Goal: Information Seeking & Learning: Learn about a topic

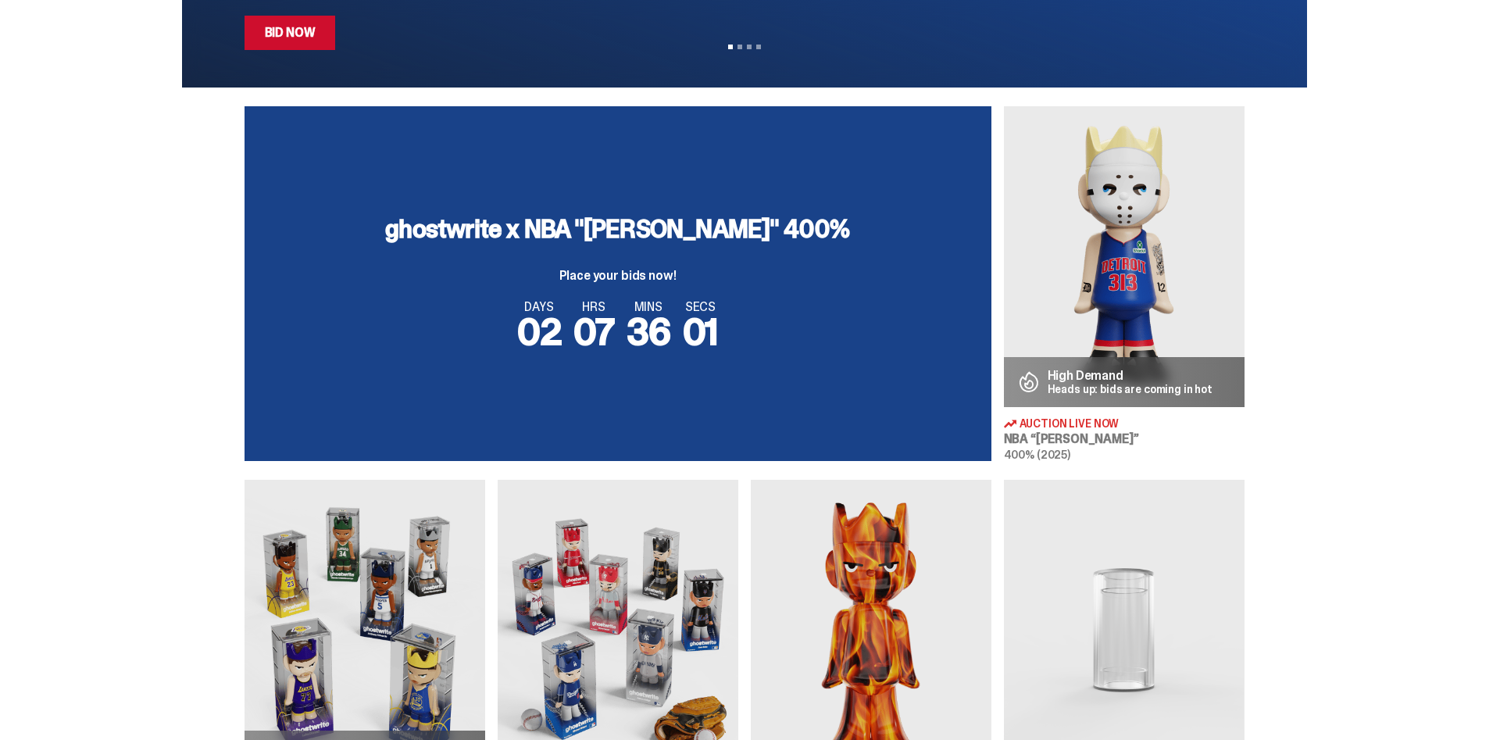
scroll to position [485, 0]
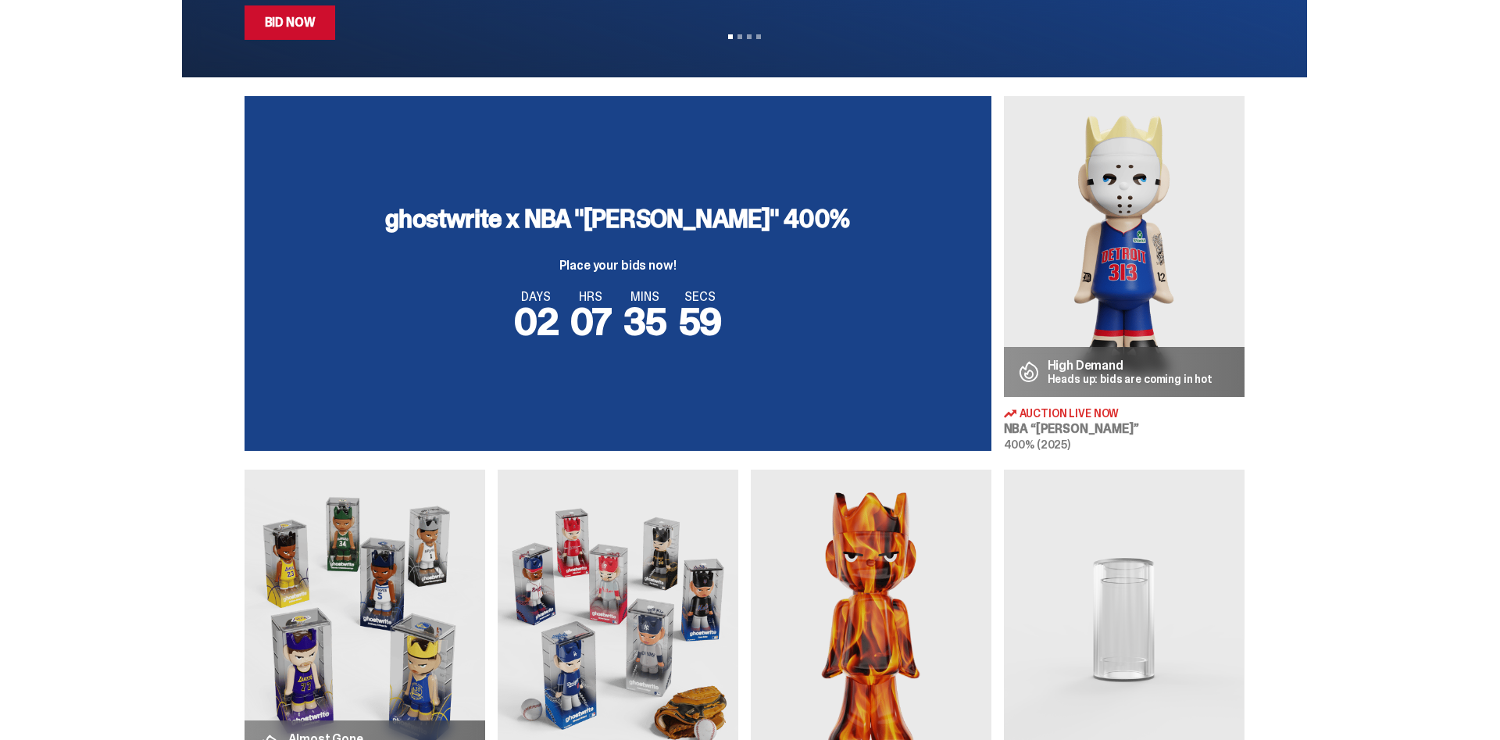
click at [763, 239] on div "ghostwrite x NBA "[PERSON_NAME]" 400% Place your bids now!" at bounding box center [617, 239] width 464 height 66
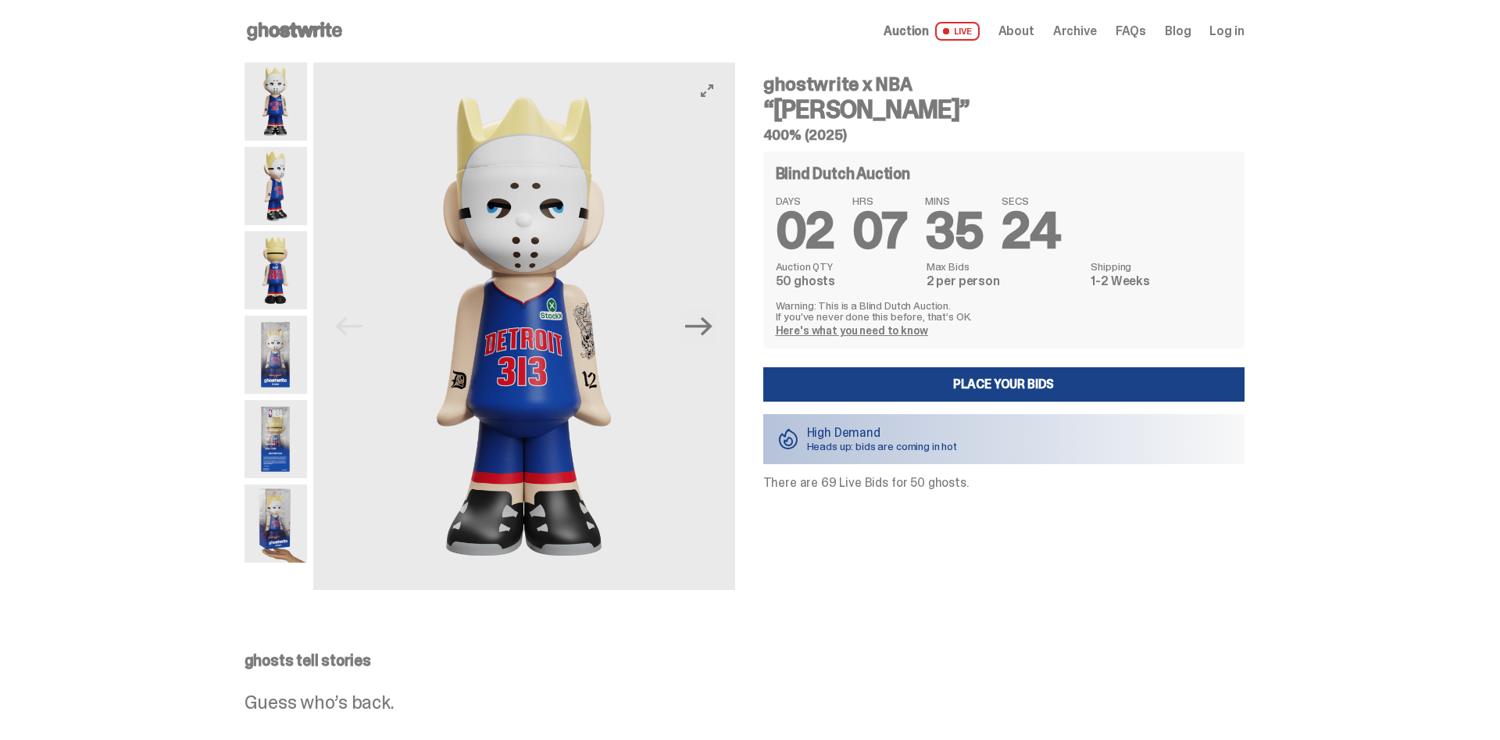
click at [704, 346] on img at bounding box center [524, 326] width 422 height 527
click at [708, 333] on icon "Next" at bounding box center [698, 326] width 27 height 19
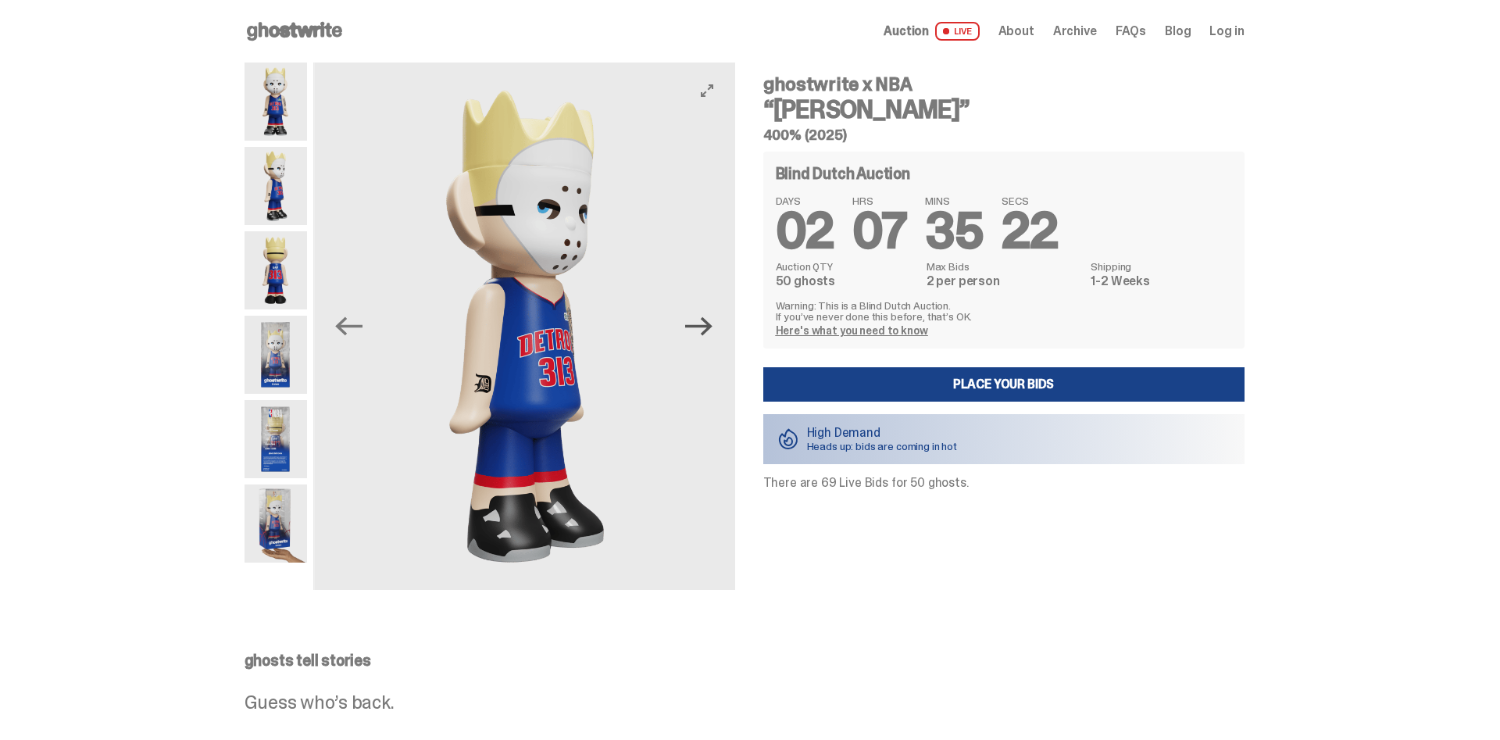
click at [708, 333] on icon "Next" at bounding box center [698, 326] width 27 height 19
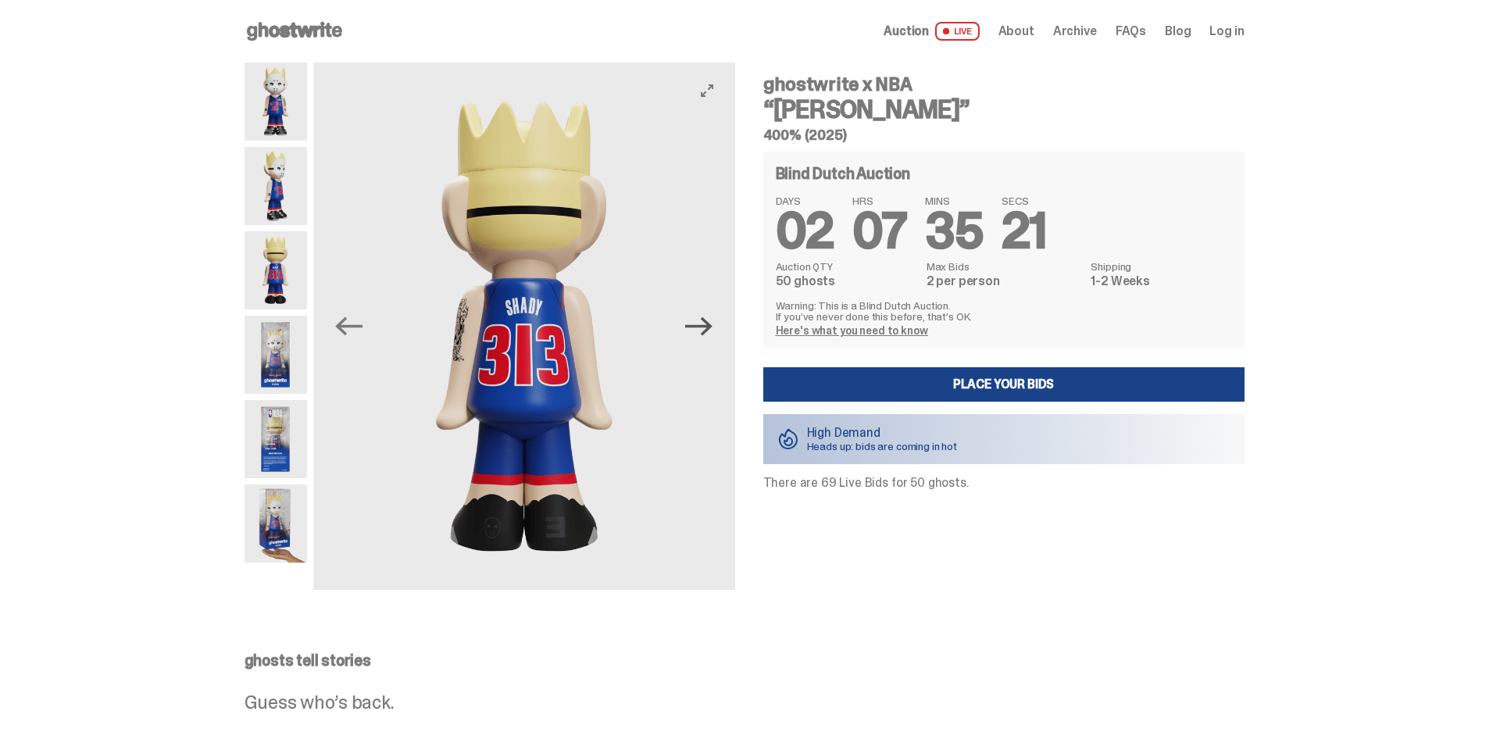
click at [709, 333] on icon "Next" at bounding box center [698, 326] width 27 height 19
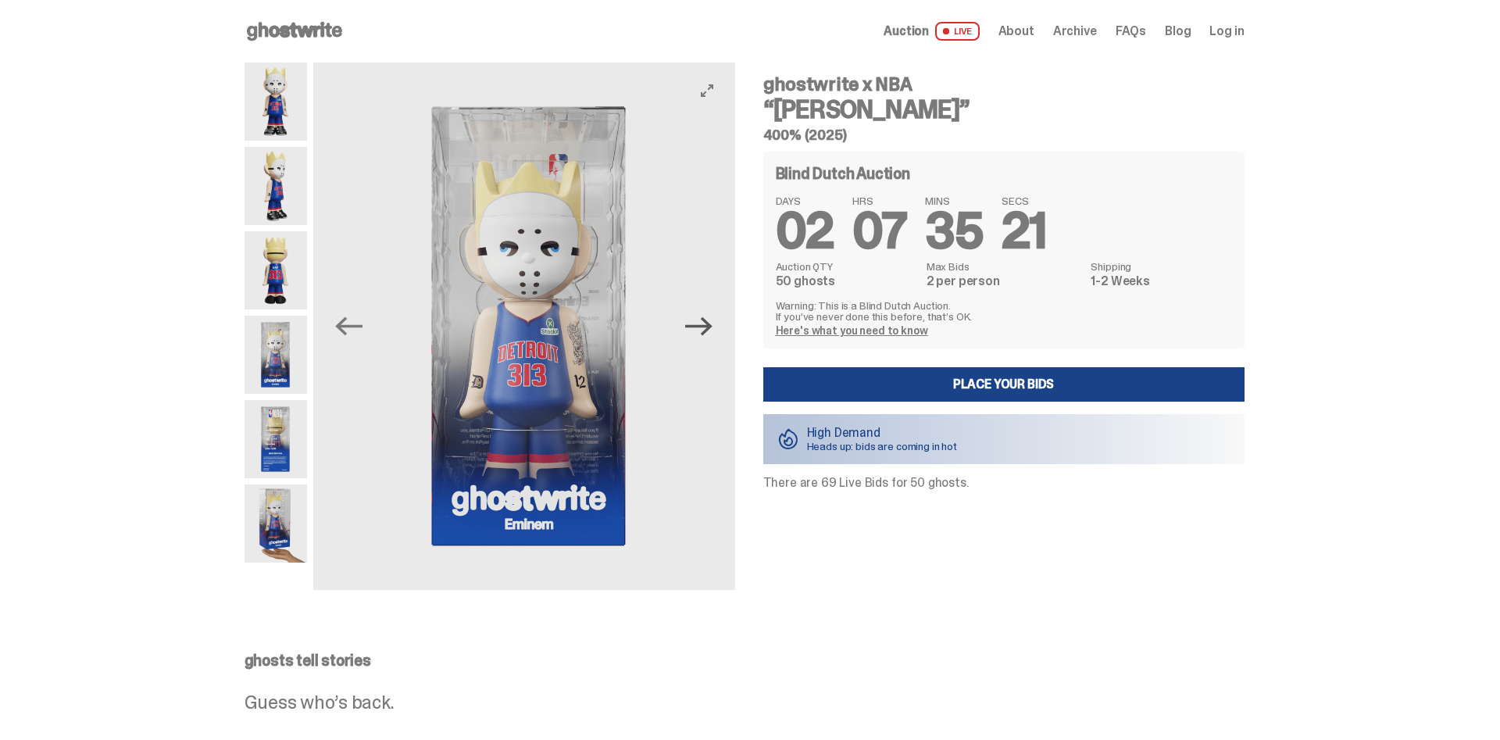
click at [709, 333] on icon "Next" at bounding box center [698, 326] width 27 height 19
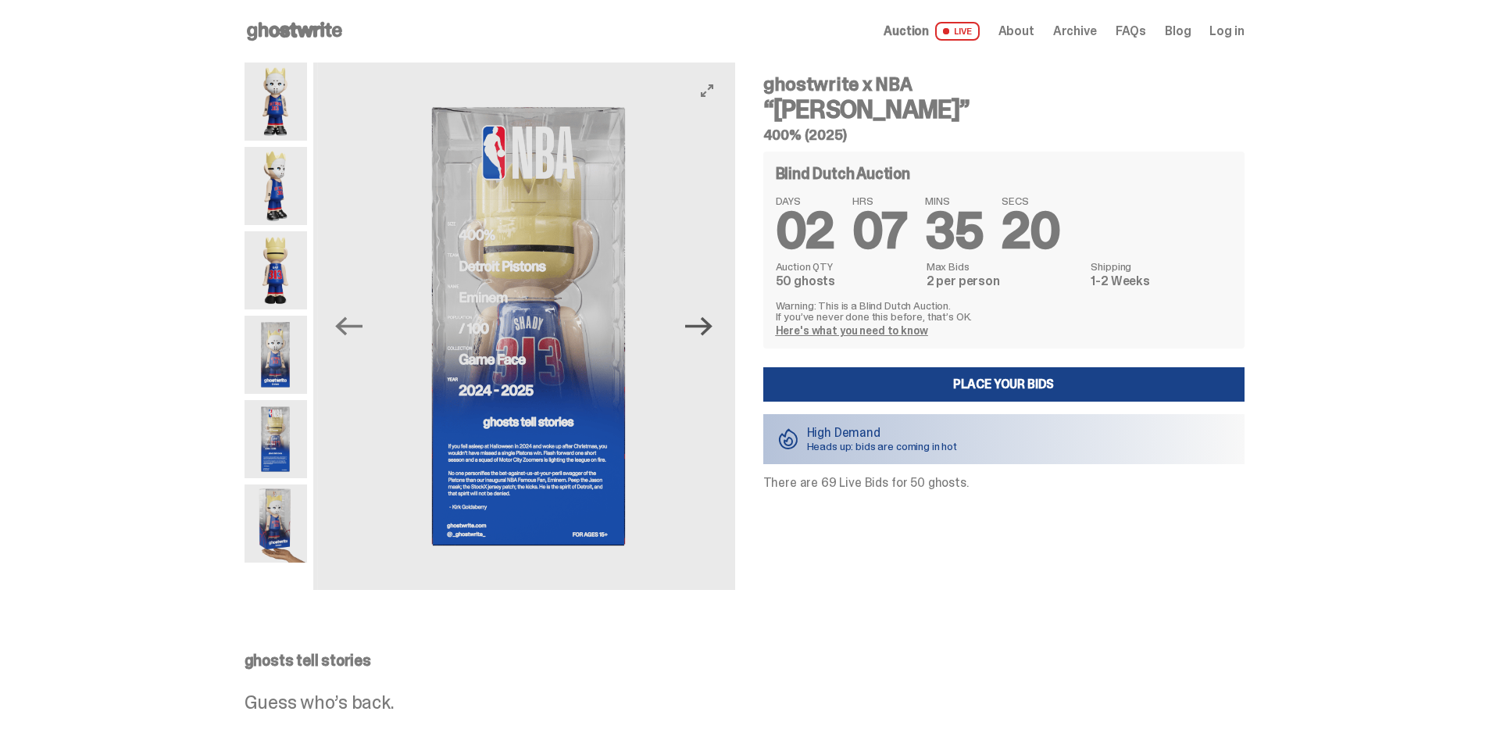
click at [709, 333] on icon "Next" at bounding box center [698, 326] width 27 height 19
